Goal: Check status: Check status

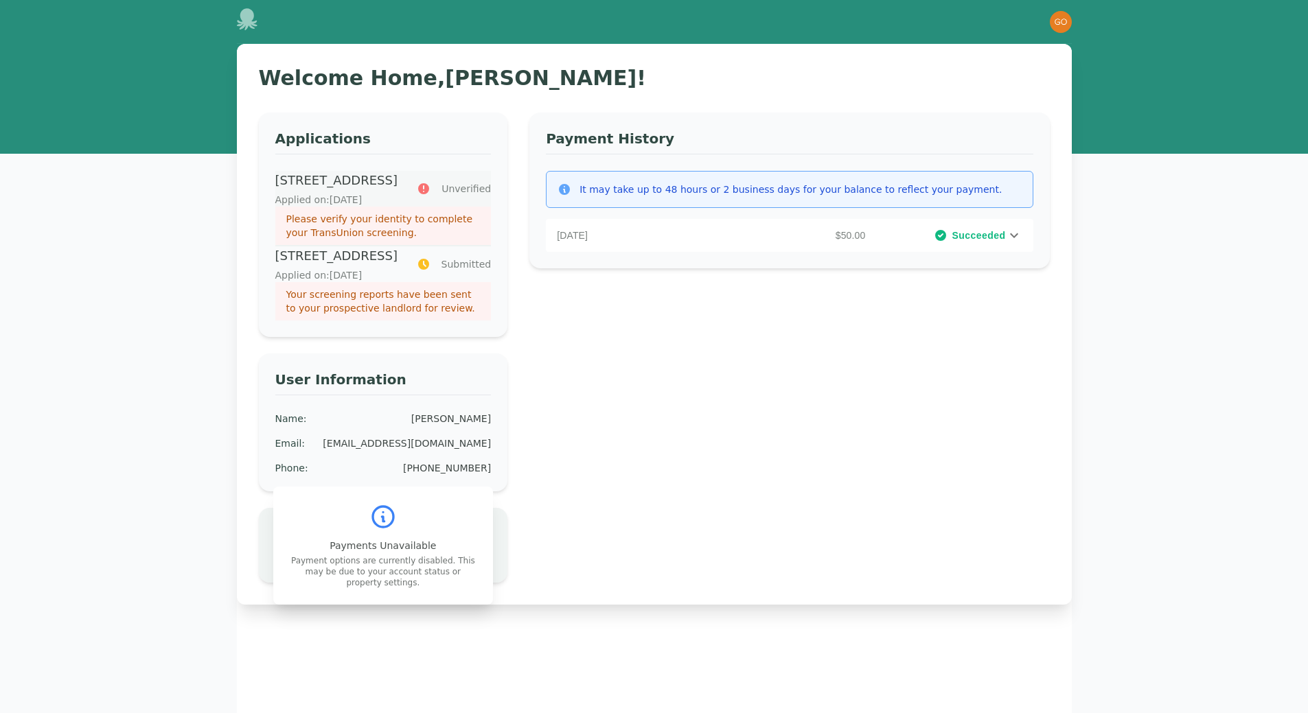
drag, startPoint x: 306, startPoint y: 245, endPoint x: 468, endPoint y: 191, distance: 170.9
click at [468, 191] on span "Unverified" at bounding box center [465, 189] width 49 height 14
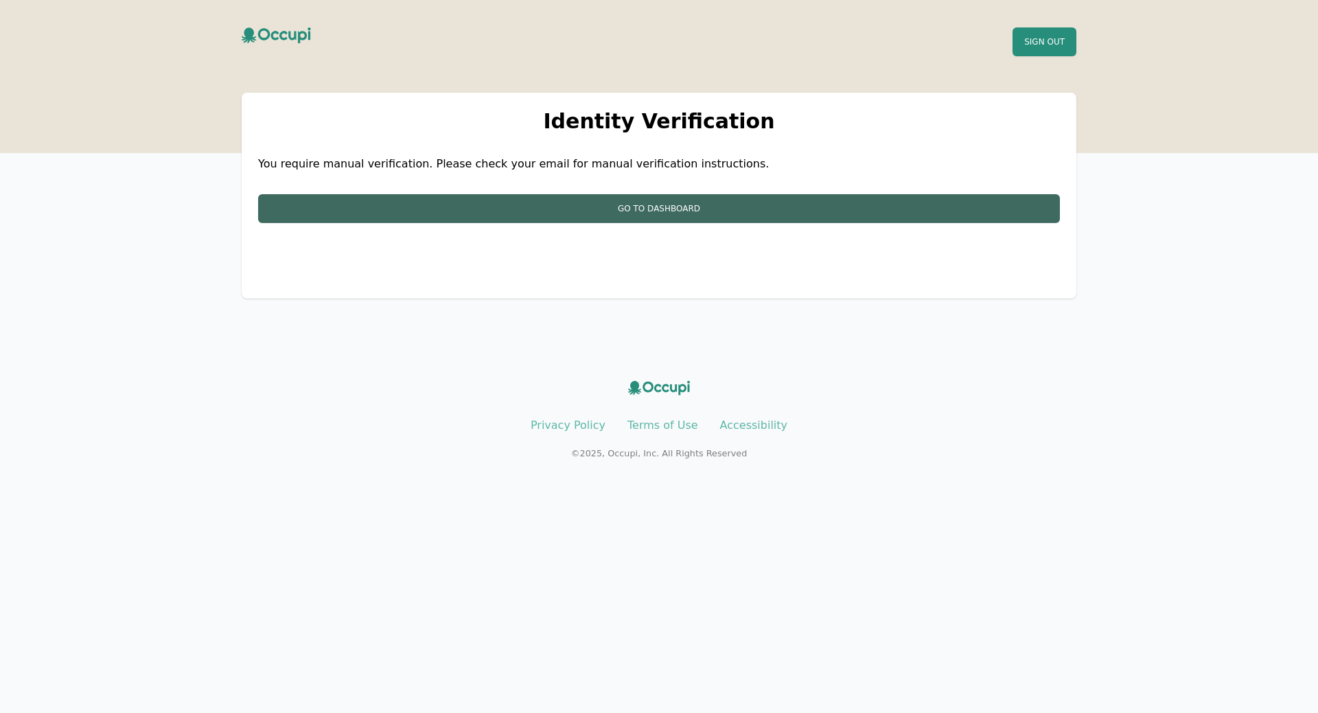
click at [473, 194] on div "Identity Verification You require manual verification. Please check your email …" at bounding box center [659, 196] width 835 height 206
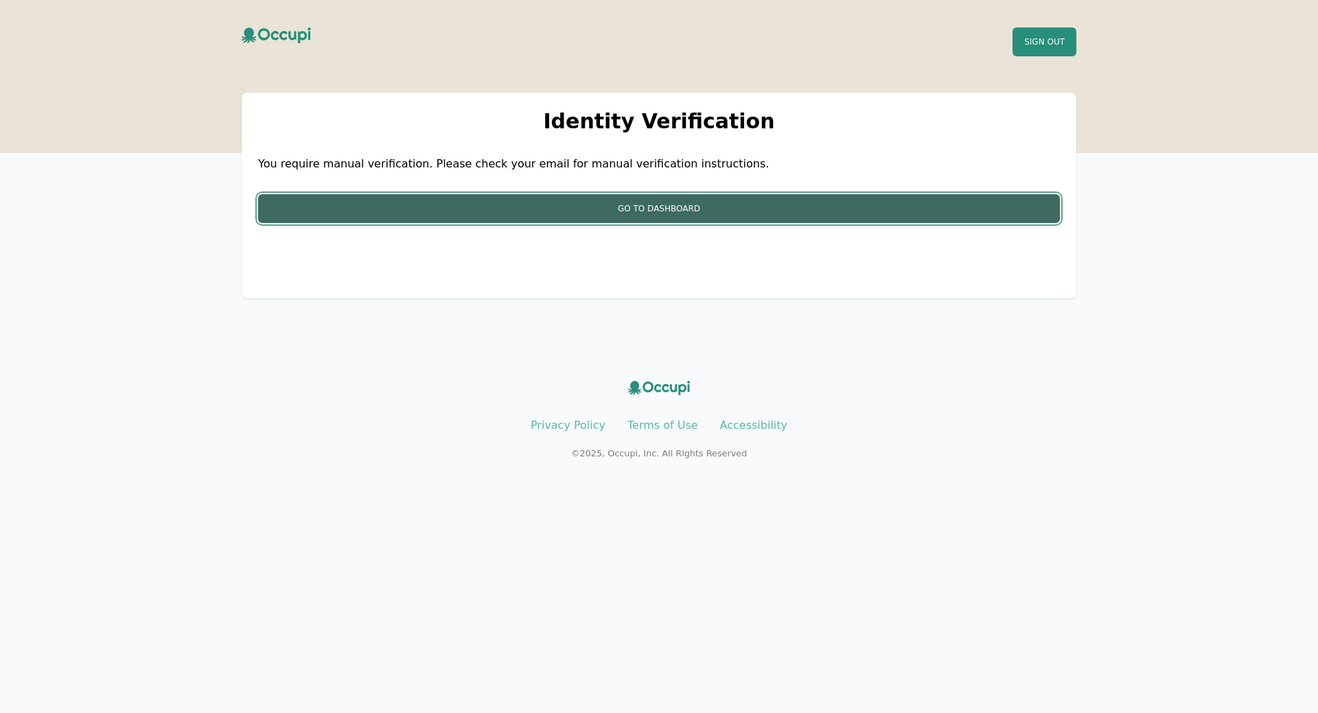
click at [667, 213] on button "Go to Dashboard" at bounding box center [659, 208] width 802 height 29
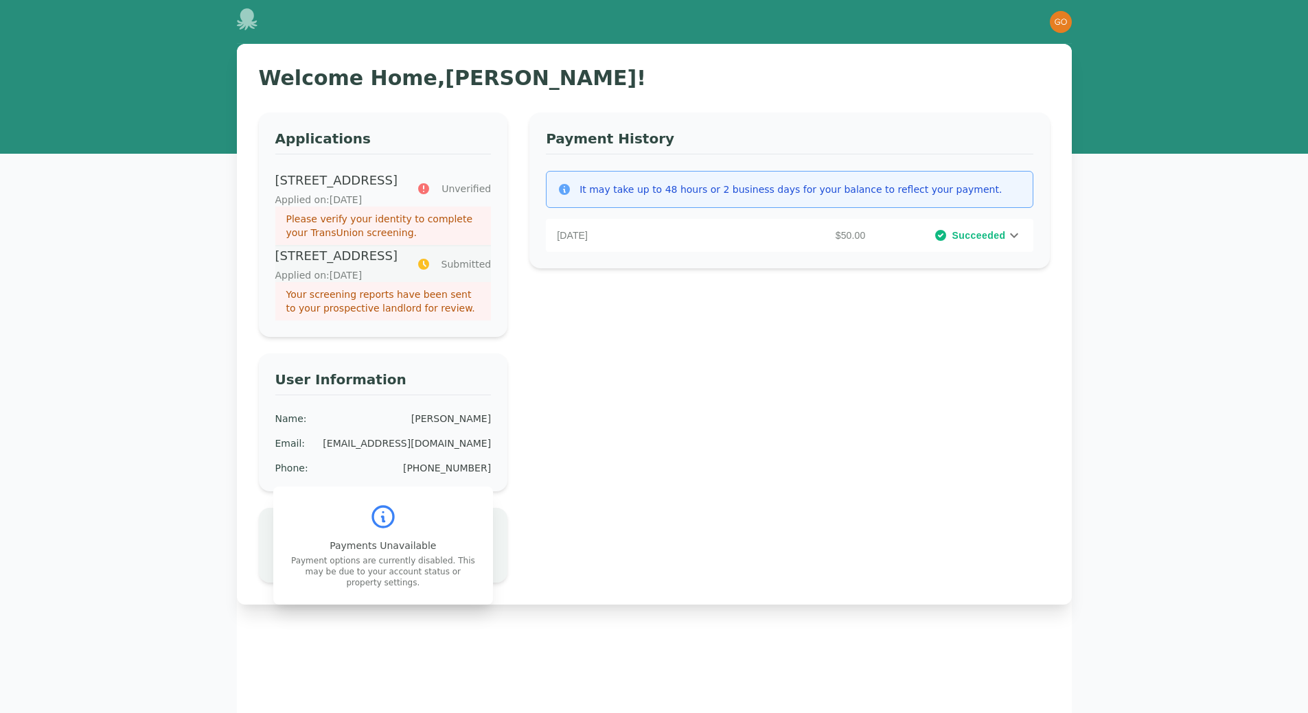
click at [431, 271] on icon at bounding box center [424, 264] width 14 height 14
click at [466, 271] on span "Submitted" at bounding box center [466, 264] width 50 height 14
click at [1018, 231] on icon at bounding box center [1014, 235] width 16 height 16
